Goal: Task Accomplishment & Management: Use online tool/utility

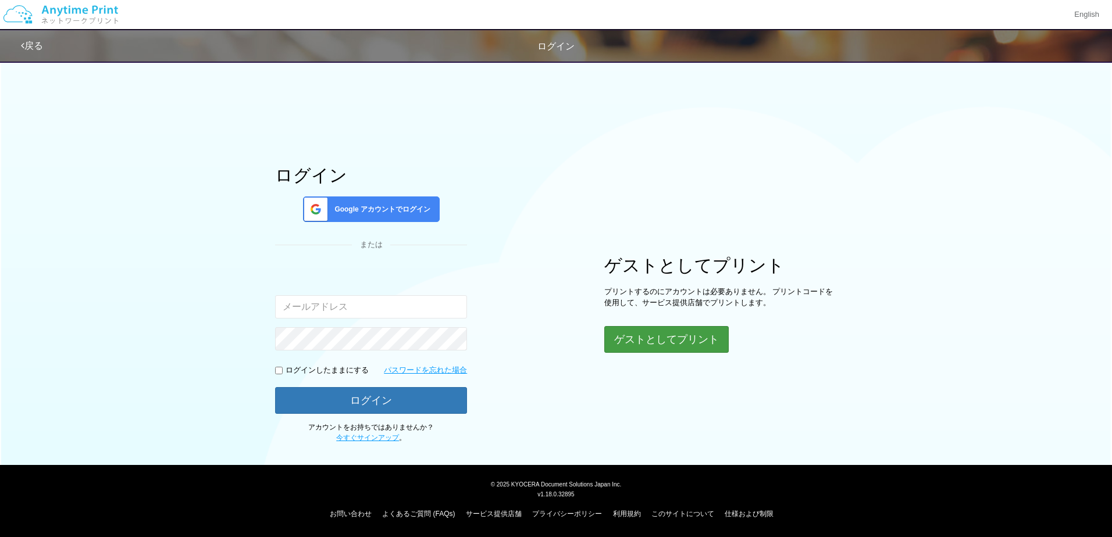
type input "[EMAIL_ADDRESS][DOMAIN_NAME]"
click at [690, 332] on button "ゲストとしてプリント" at bounding box center [665, 340] width 123 height 26
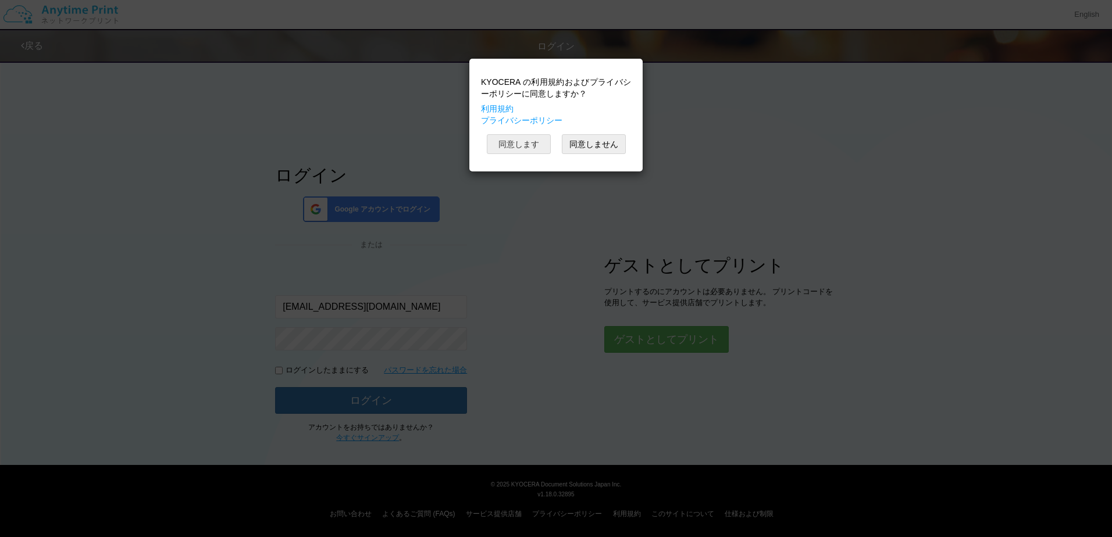
click at [519, 135] on button "同意します" at bounding box center [519, 144] width 64 height 20
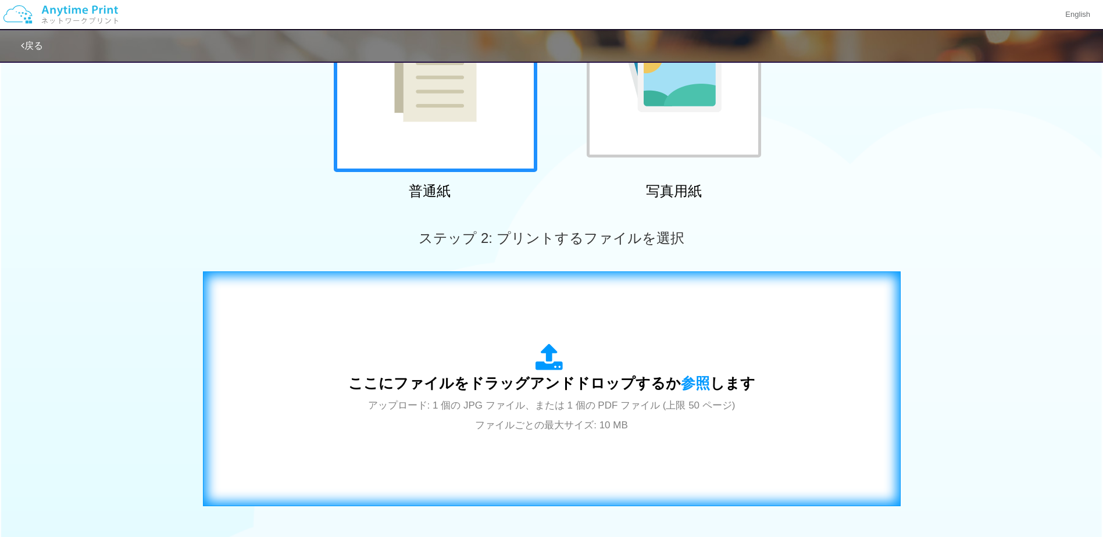
scroll to position [174, 0]
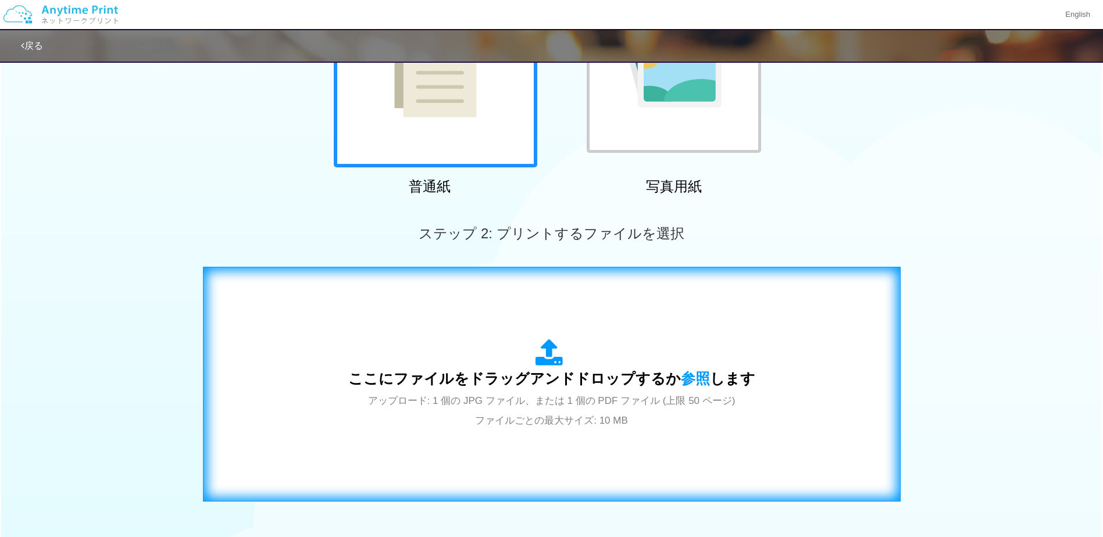
click at [568, 384] on span "ここにファイルをドラッグアンドドロップするか 参照 します" at bounding box center [551, 378] width 407 height 16
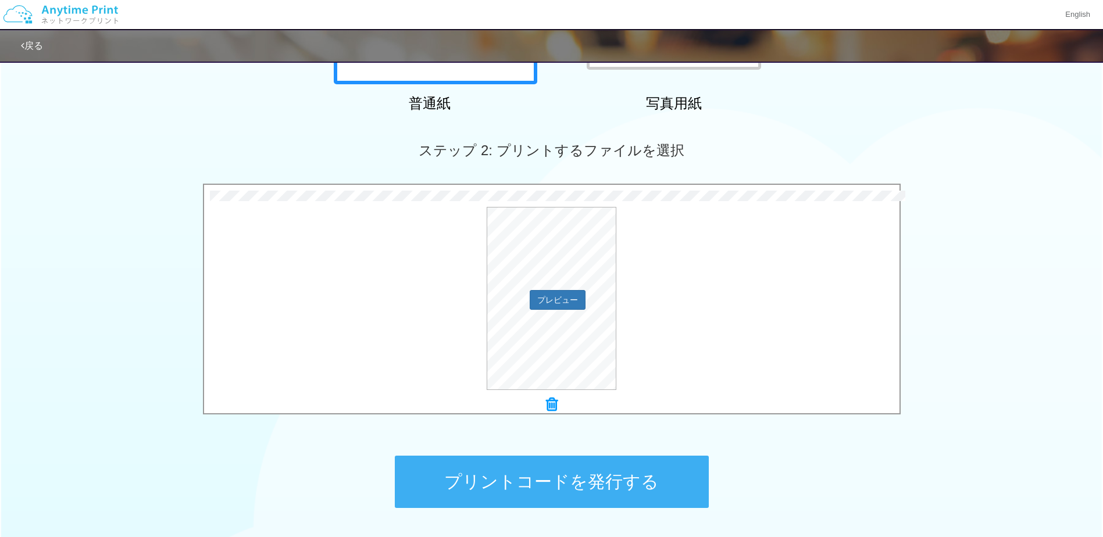
scroll to position [347, 0]
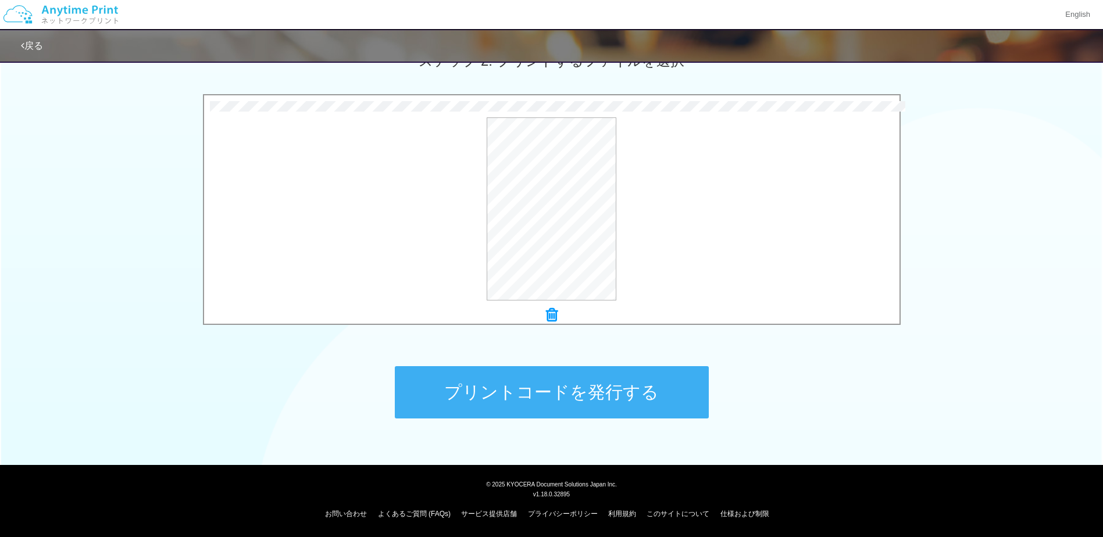
click at [603, 404] on button "プリントコードを発行する" at bounding box center [552, 392] width 314 height 52
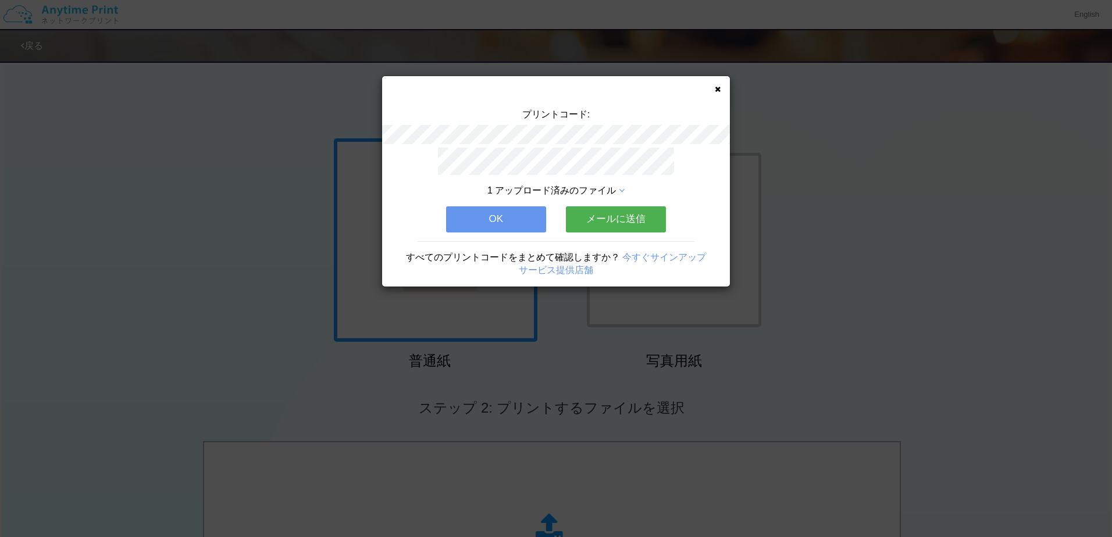
click at [518, 201] on div "1 アップロード済みのファイル OK メールに送信 すべてのプリントコードをまとめて確認しますか？ 今すぐサインアップ サービス提供店舗" at bounding box center [556, 217] width 348 height 139
click at [517, 213] on button "OK" at bounding box center [496, 219] width 100 height 26
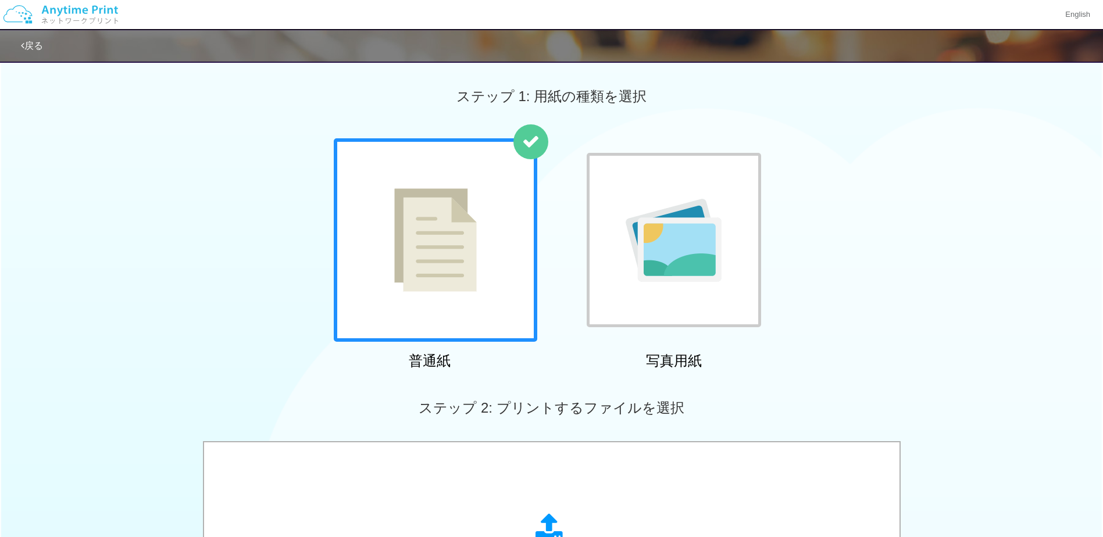
scroll to position [233, 0]
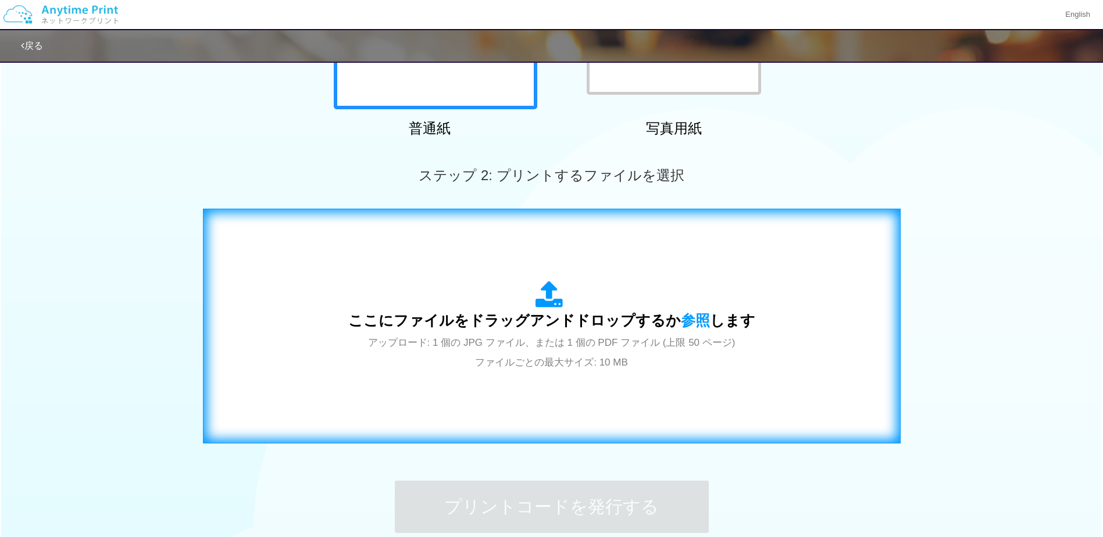
click at [575, 323] on span "ここにファイルをドラッグアンドドロップするか 参照 します" at bounding box center [551, 320] width 407 height 16
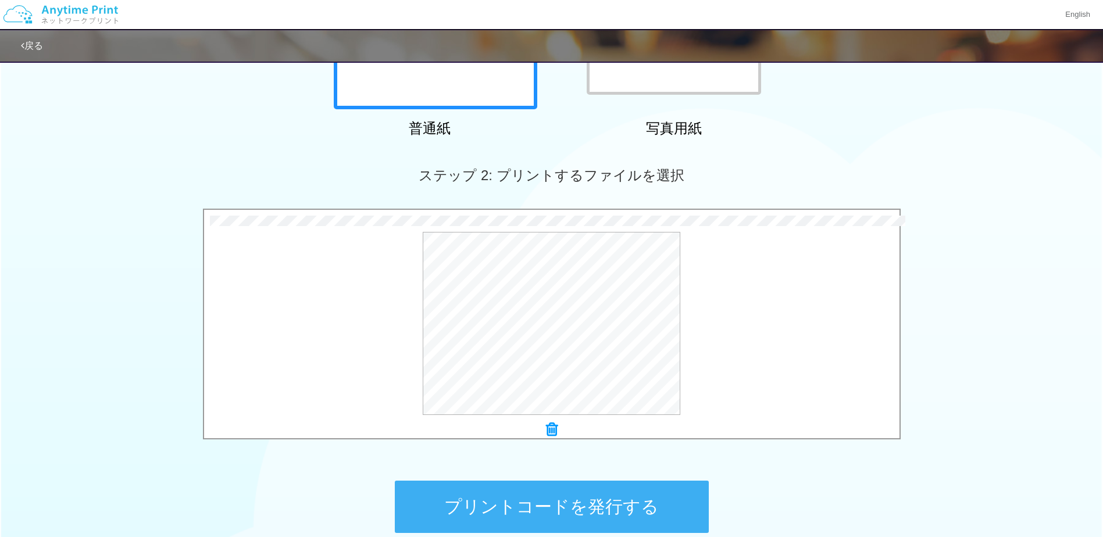
click at [626, 508] on button "プリントコードを発行する" at bounding box center [552, 507] width 314 height 52
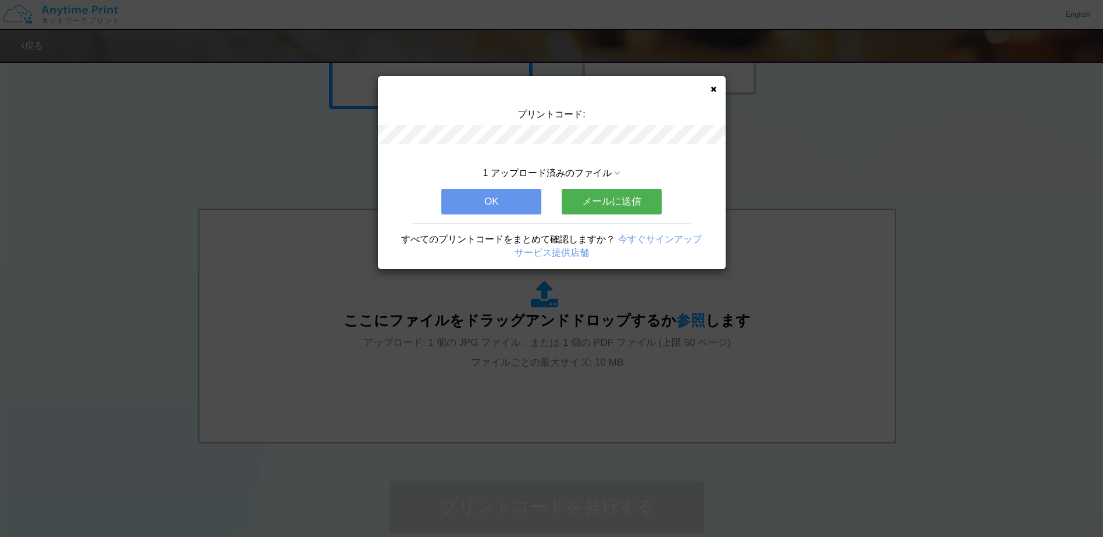
scroll to position [0, 0]
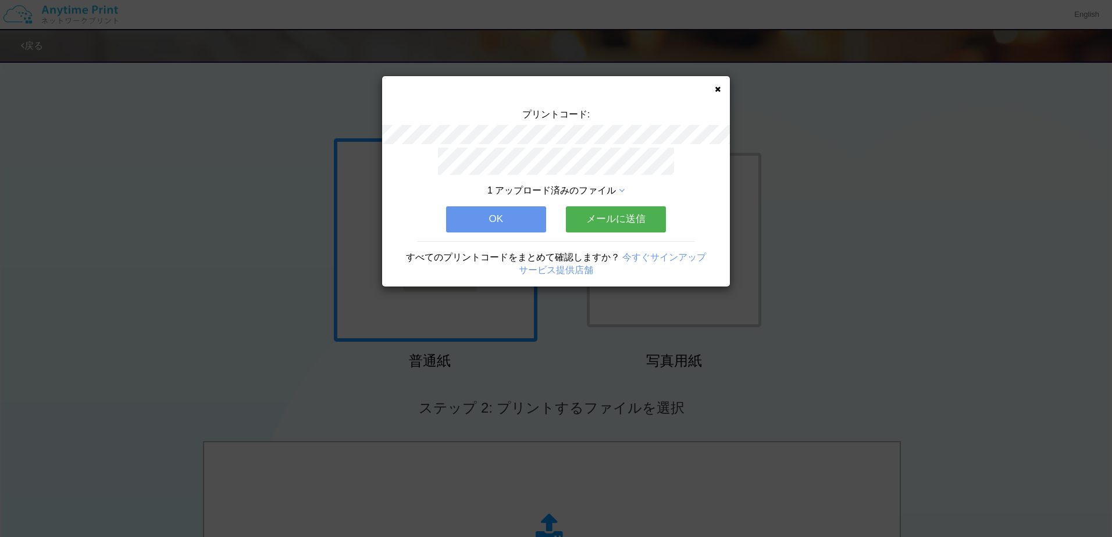
click at [491, 207] on button "OK" at bounding box center [496, 219] width 100 height 26
